Goal: Find specific page/section: Find specific page/section

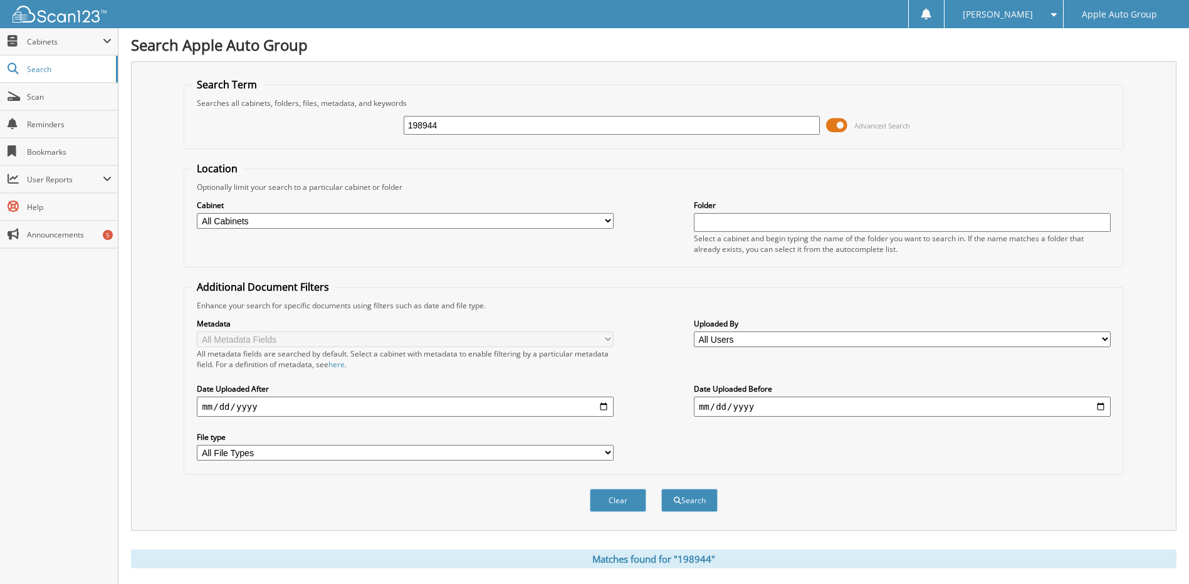
drag, startPoint x: 451, startPoint y: 122, endPoint x: 385, endPoint y: 112, distance: 65.9
click at [385, 112] on div "198944 Advanced Search" at bounding box center [652, 125] width 925 height 34
type input "1514"
click at [661, 489] on button "Search" at bounding box center [689, 500] width 56 height 23
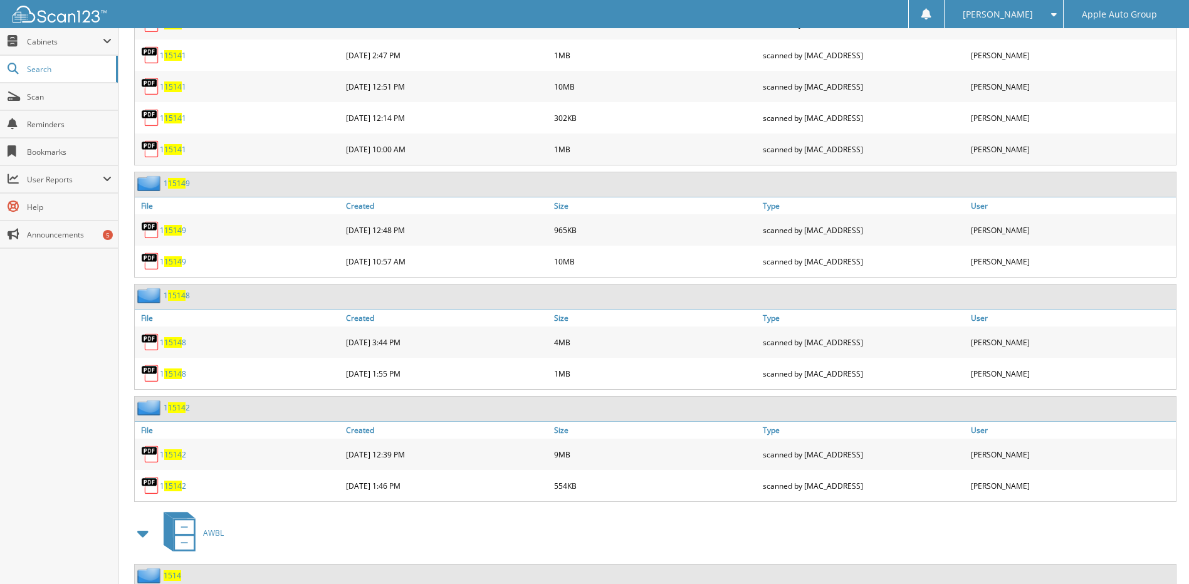
scroll to position [4410, 0]
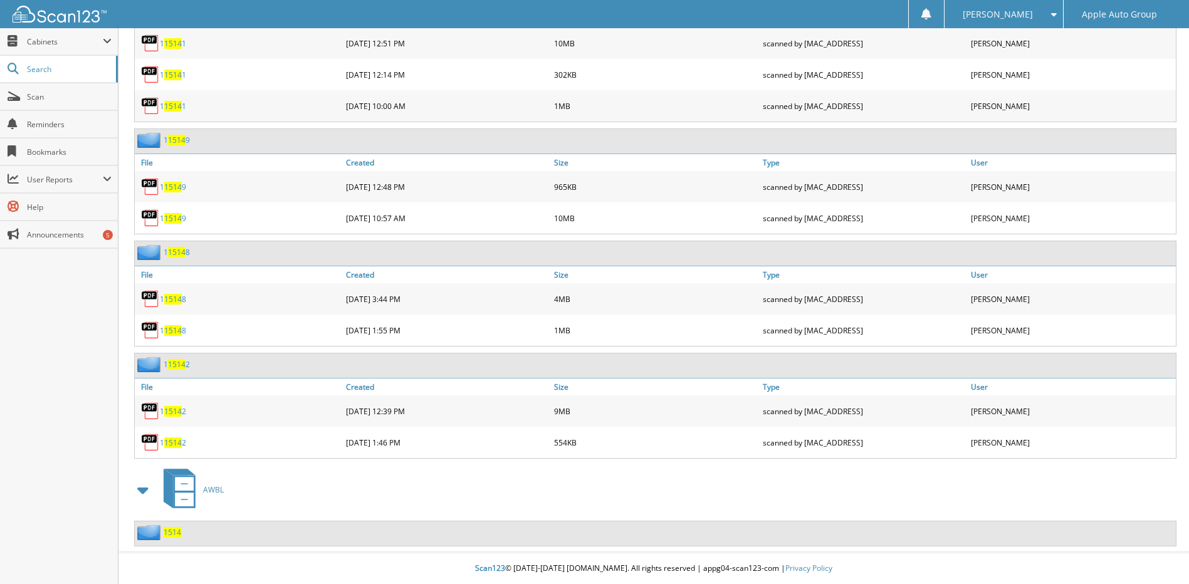
click at [165, 534] on span "1514" at bounding box center [173, 532] width 18 height 11
